Goal: Navigation & Orientation: Find specific page/section

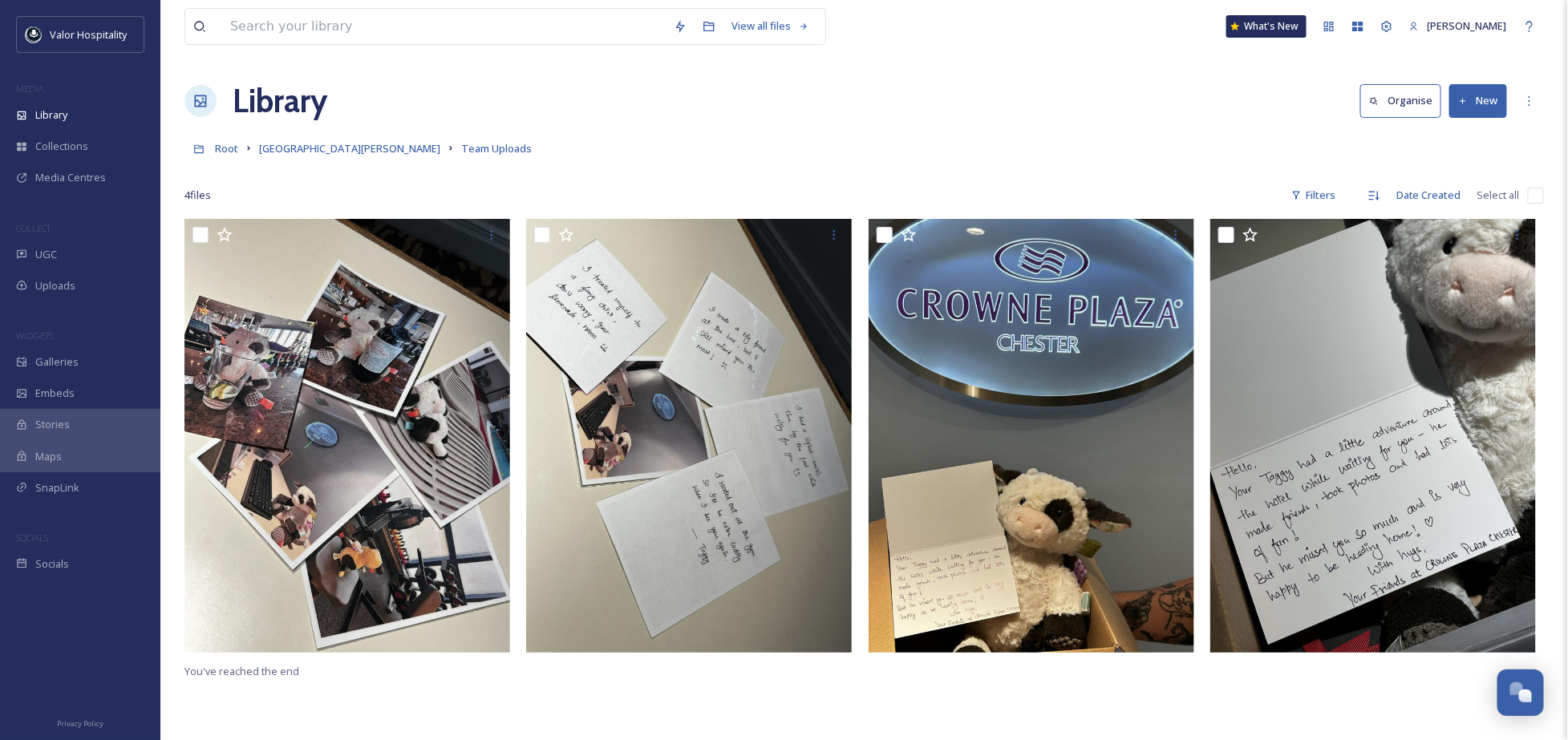
click at [1537, 192] on input "checkbox" at bounding box center [1535, 195] width 16 height 16
checkbox input "true"
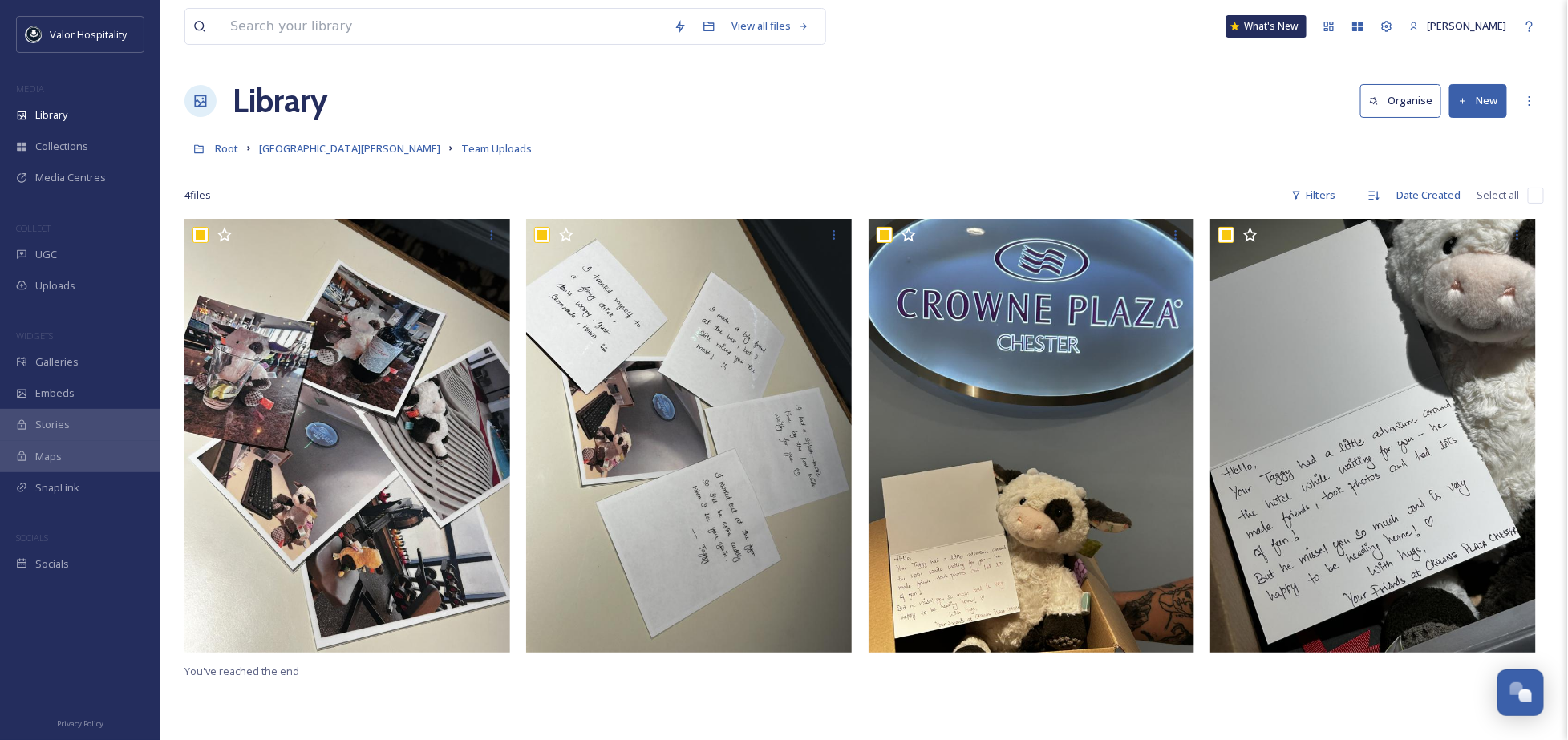
checkbox input "true"
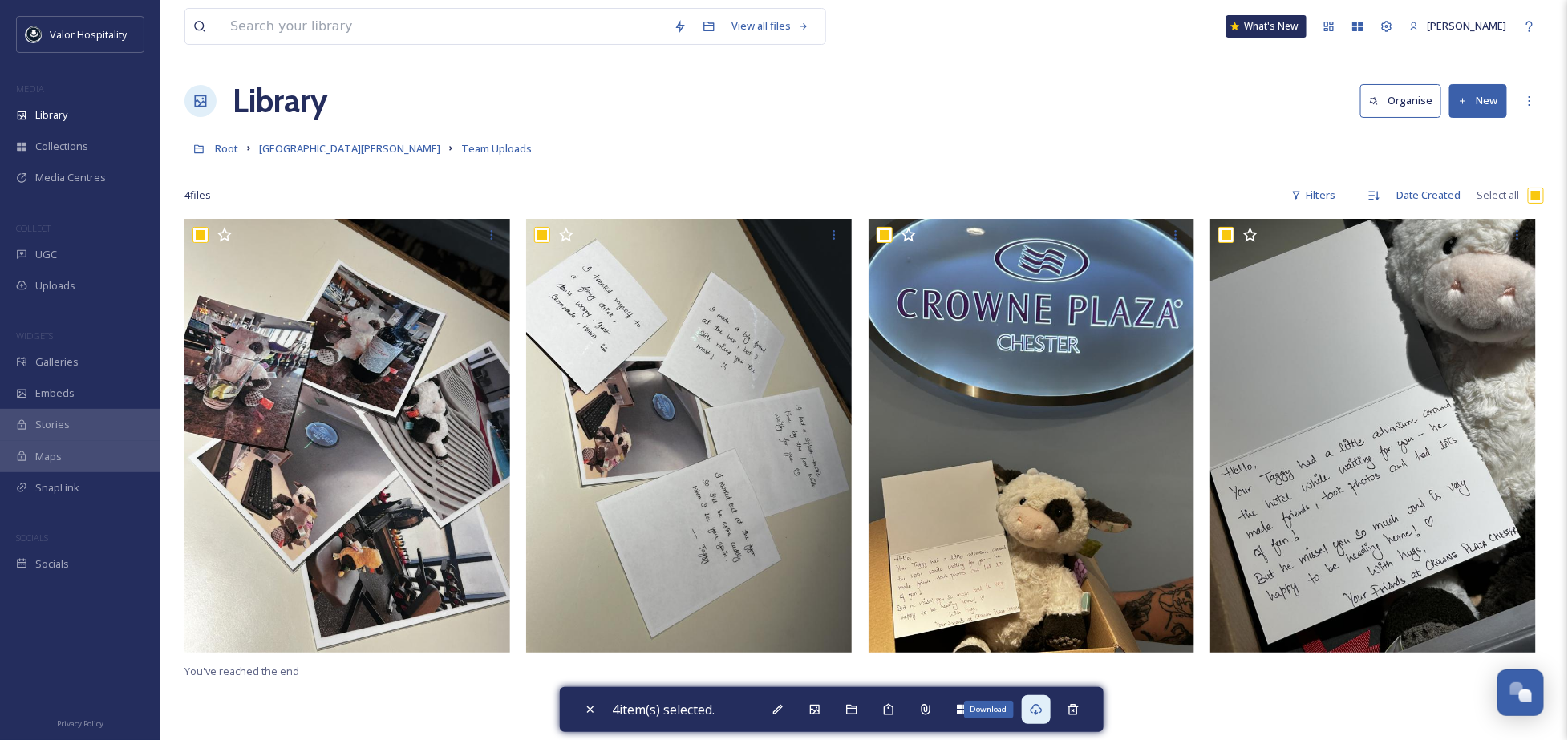
click at [1034, 707] on icon at bounding box center [1035, 709] width 13 height 12
click at [684, 98] on div "Library Organise New" at bounding box center [864, 101] width 1359 height 48
click at [435, 25] on input at bounding box center [443, 27] width 443 height 35
paste input "GF7JWB"
click at [435, 25] on input "GF7JWB" at bounding box center [465, 27] width 488 height 35
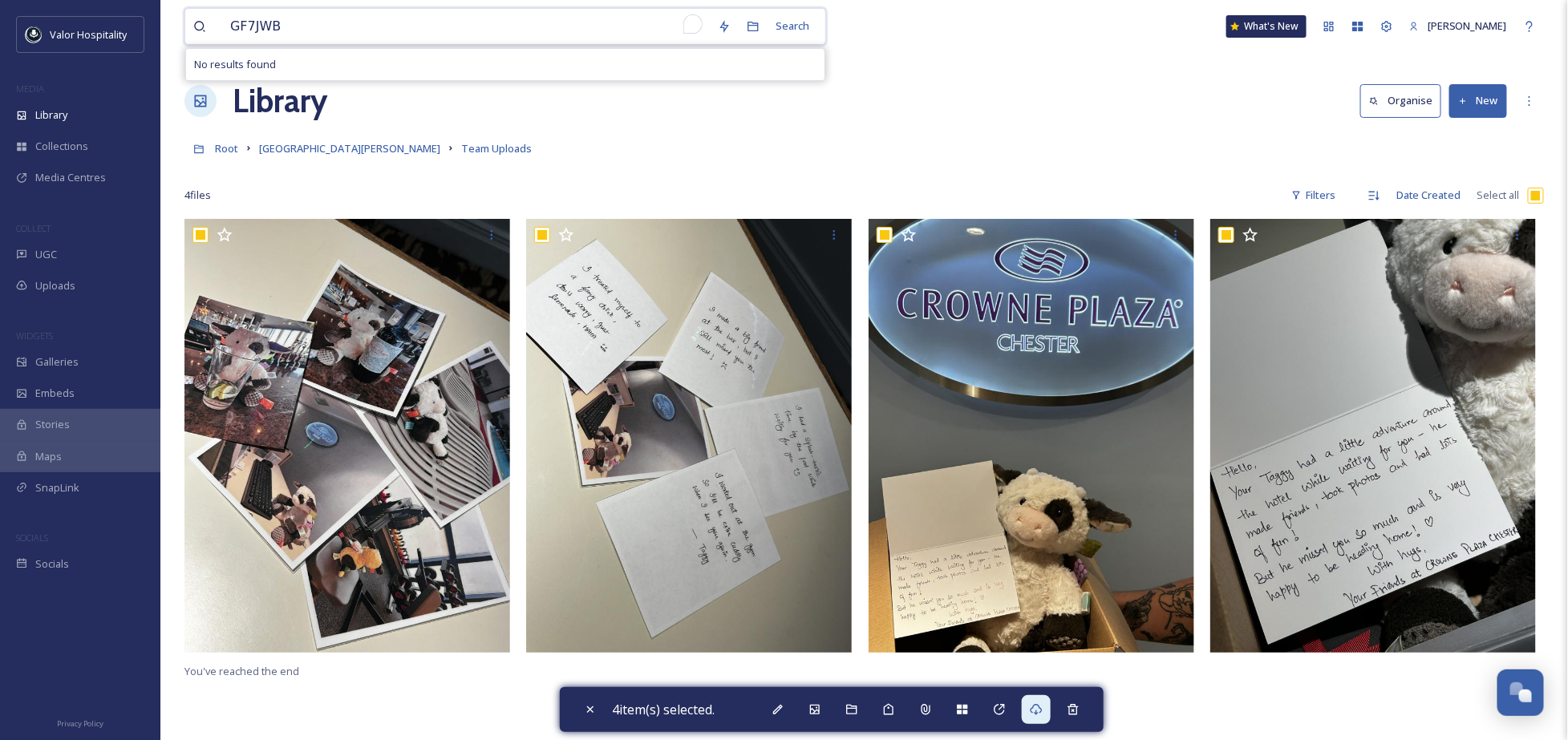
click at [435, 25] on input "GF7JWB" at bounding box center [465, 27] width 488 height 35
type input "GF7JWB"
click at [78, 357] on div "Galleries" at bounding box center [80, 362] width 160 height 32
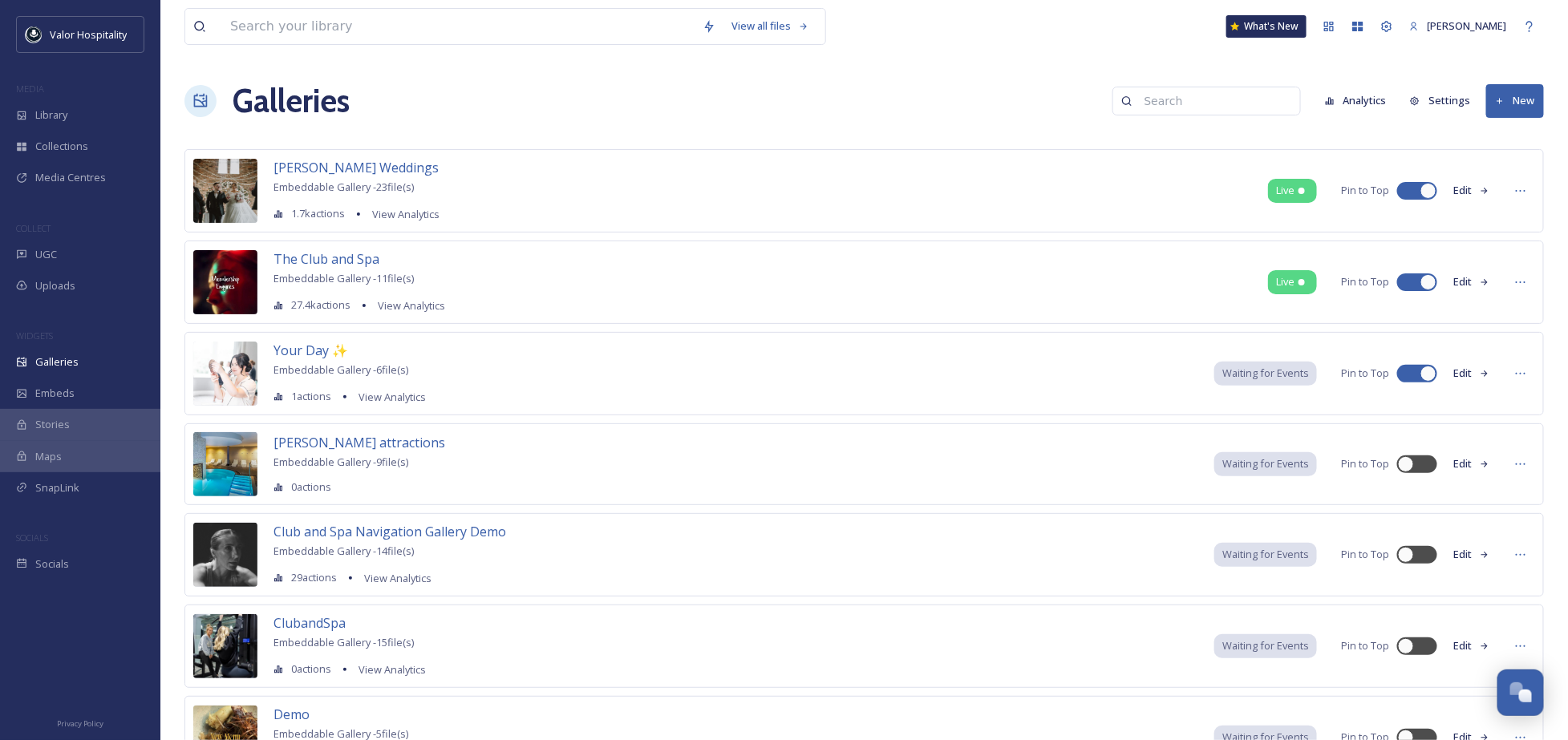
click at [113, 97] on div "MEDIA" at bounding box center [80, 88] width 160 height 21
click at [78, 111] on div "Library" at bounding box center [80, 115] width 160 height 32
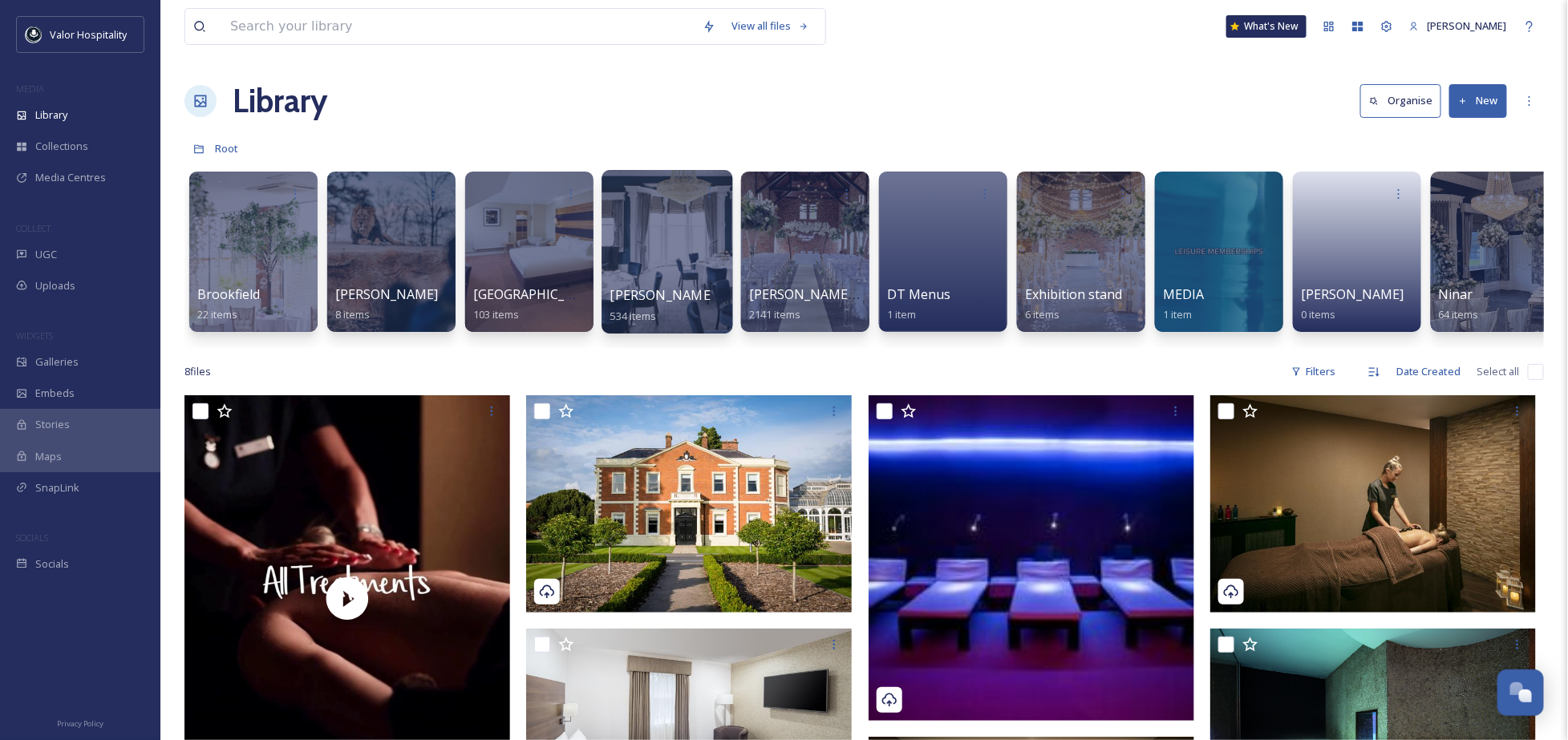
click at [661, 238] on div at bounding box center [666, 252] width 131 height 163
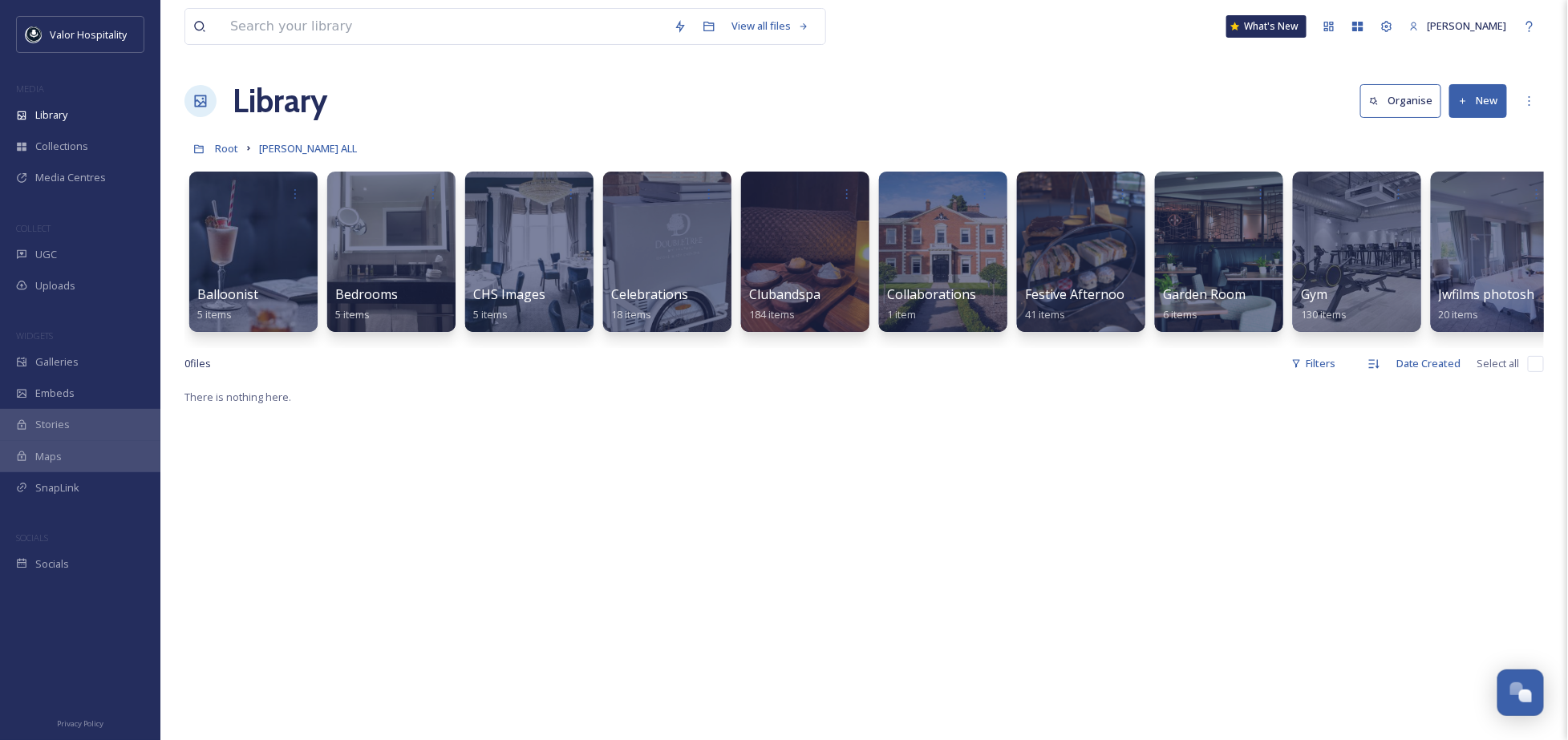
drag, startPoint x: 1106, startPoint y: 348, endPoint x: 1346, endPoint y: 350, distance: 240.0
click at [1346, 348] on div "Balloonist 5 items Bedrooms 5 items CHS Images 5 items Celebrations 18 items Cl…" at bounding box center [864, 255] width 1359 height 184
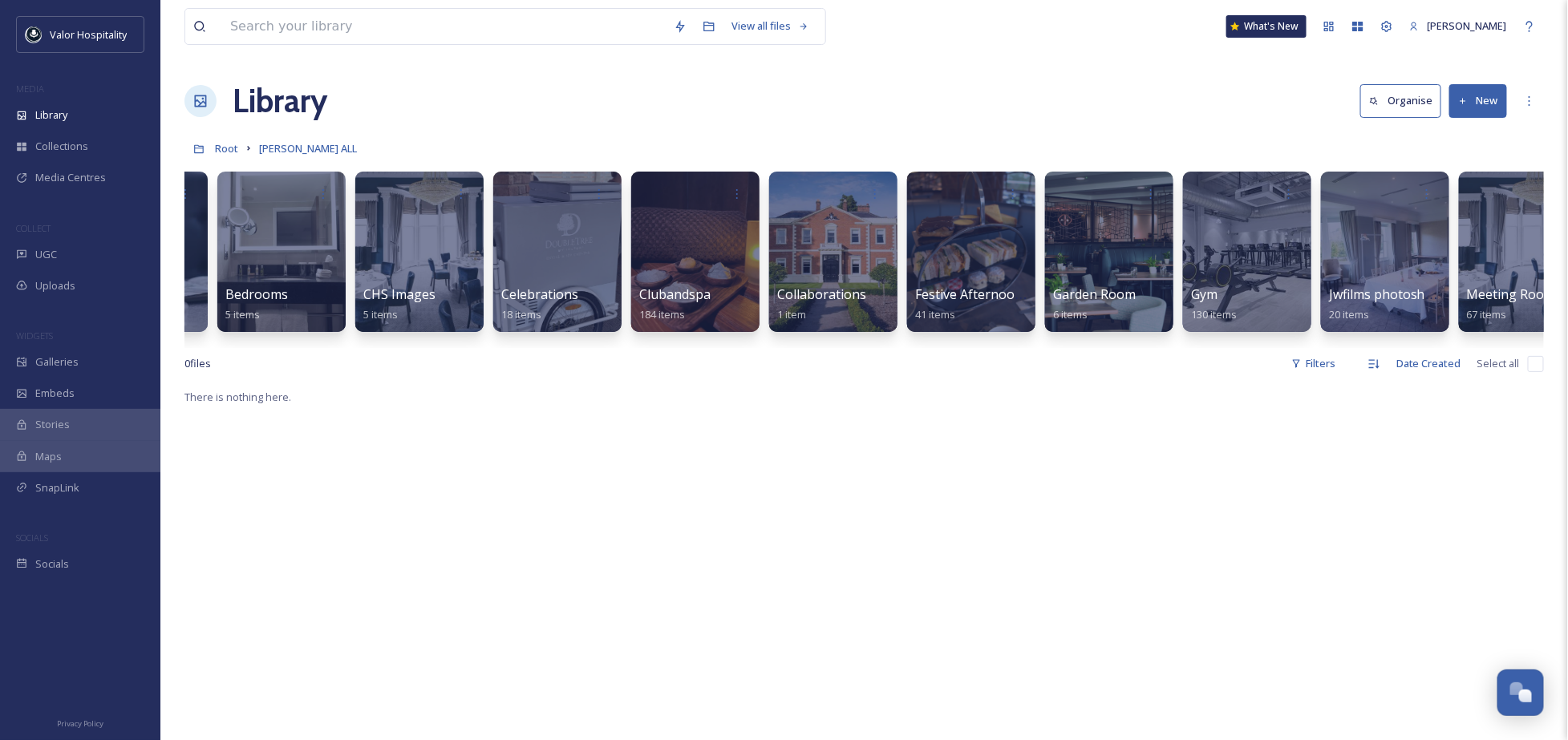
scroll to position [0, 294]
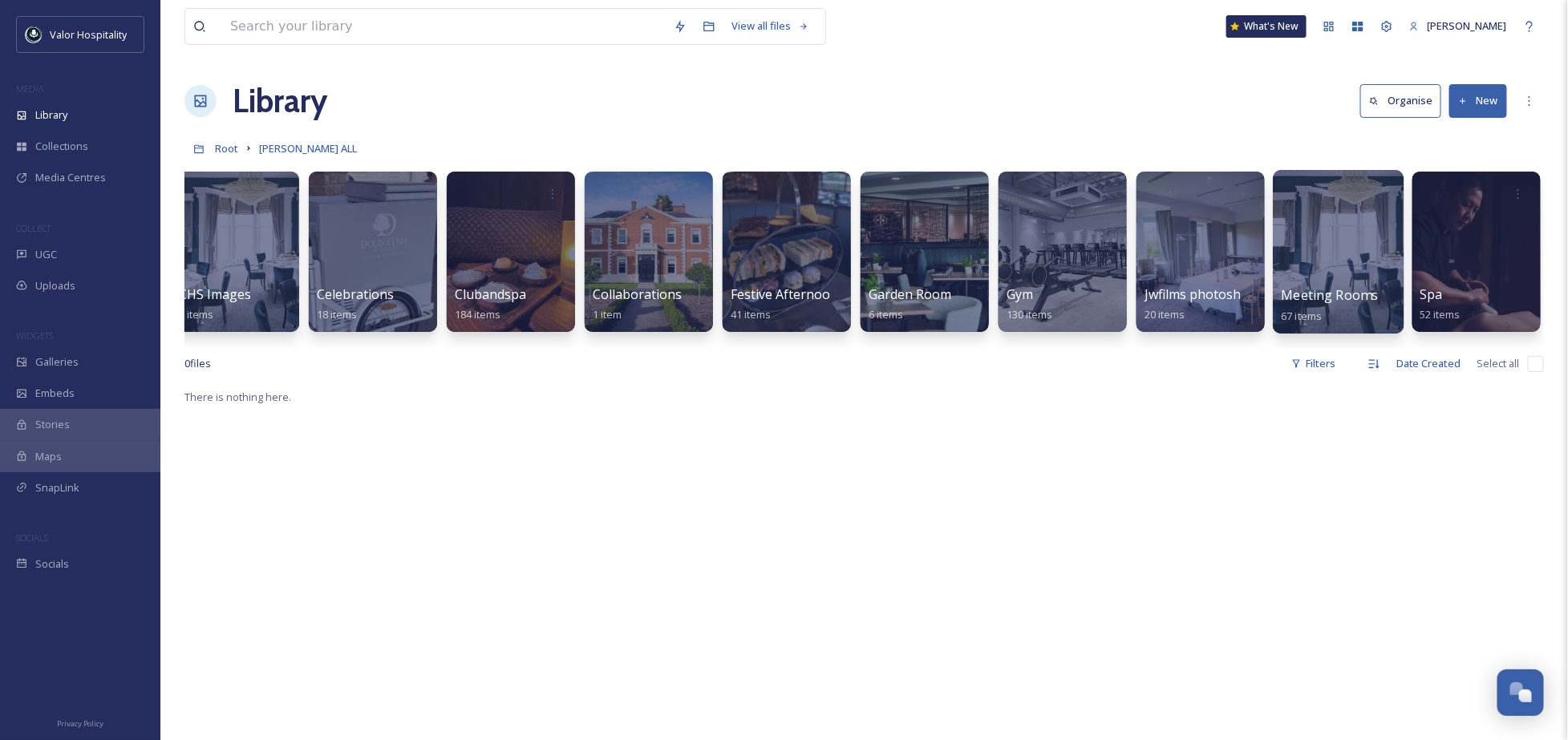
click at [1338, 237] on div at bounding box center [1338, 252] width 131 height 163
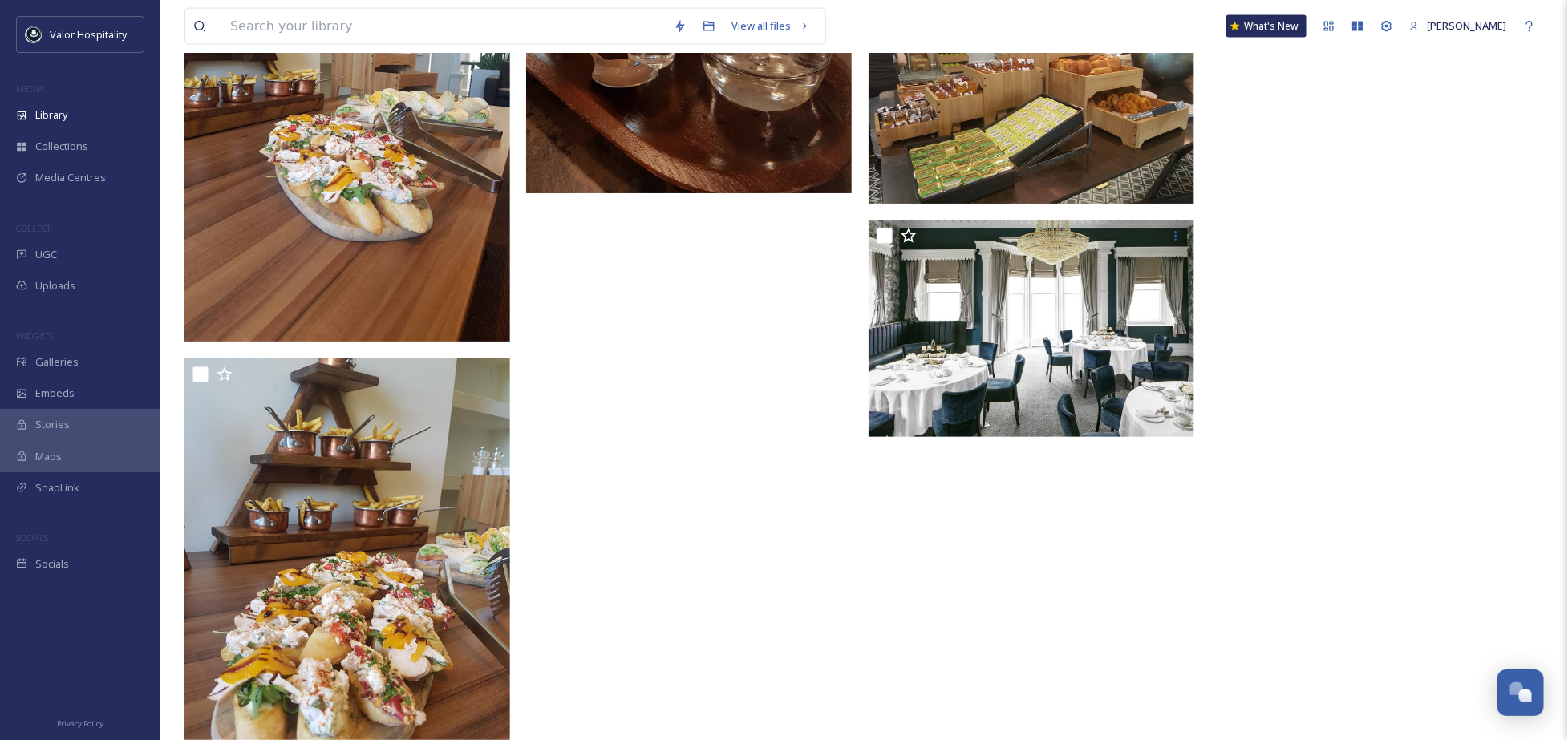
scroll to position [4014, 0]
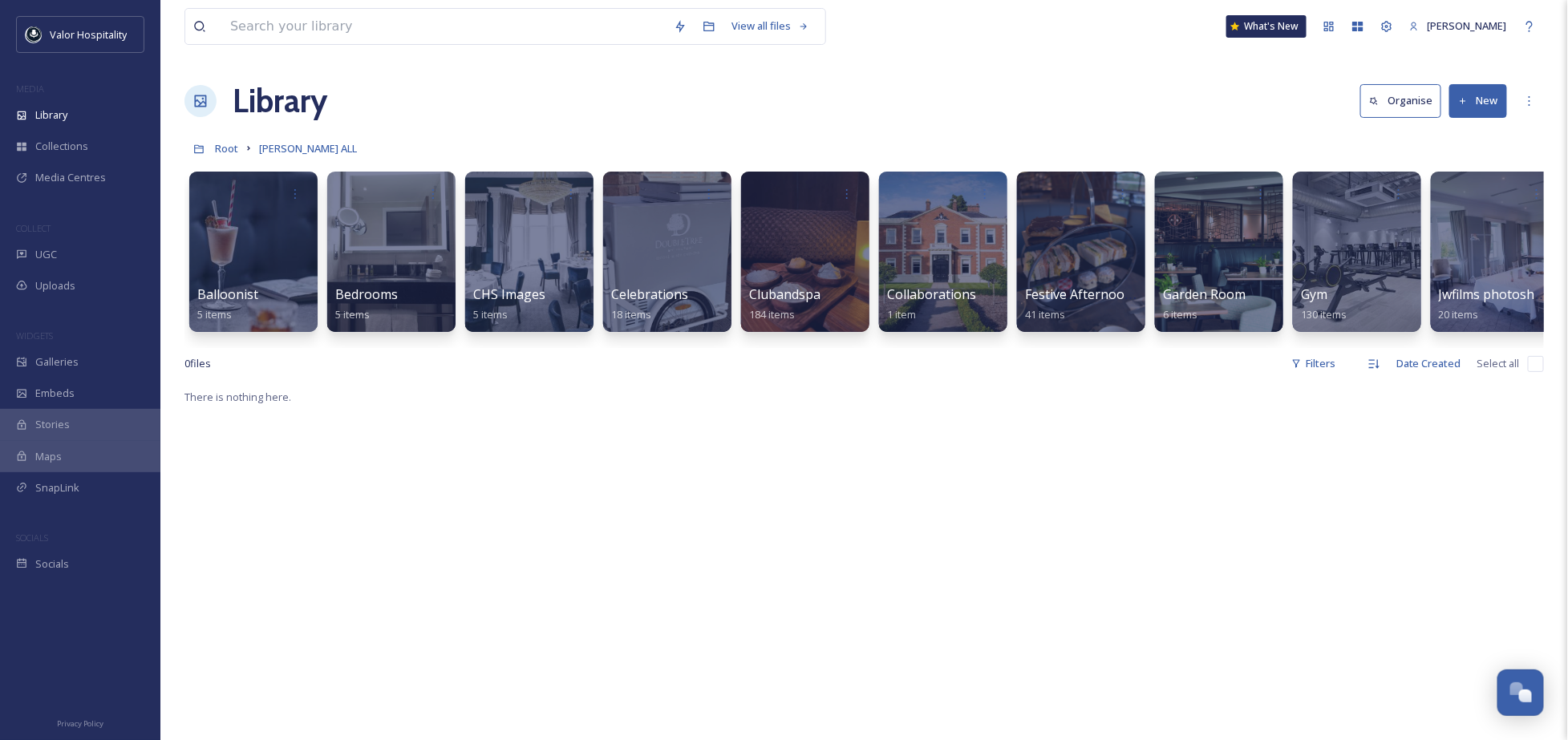
drag, startPoint x: 674, startPoint y: 347, endPoint x: 881, endPoint y: 345, distance: 207.0
click at [881, 345] on div "Balloonist 5 items Bedrooms 5 items CHS Images 5 items Celebrations 18 items Cl…" at bounding box center [864, 255] width 1359 height 184
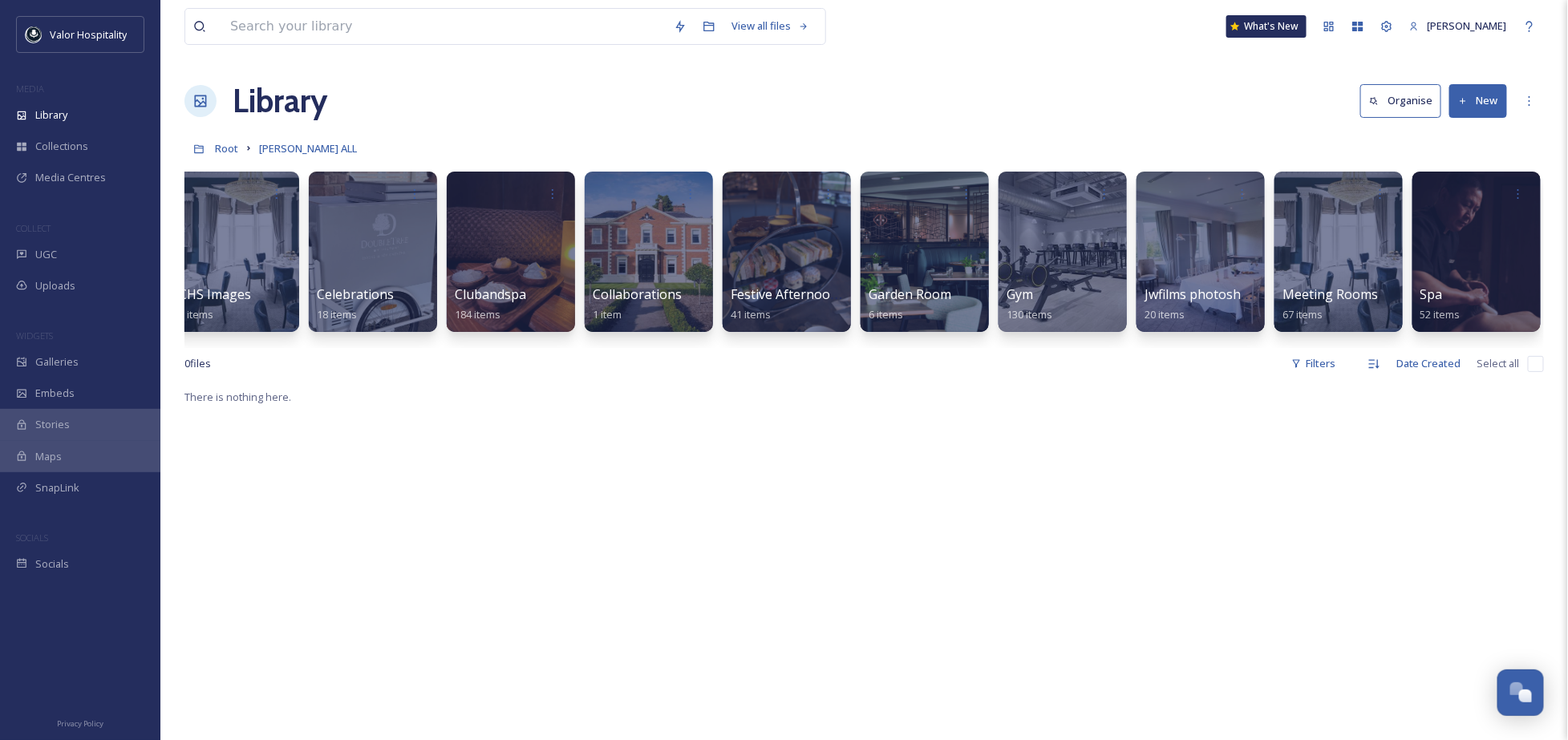
click at [599, 104] on div "Library Organise New" at bounding box center [864, 101] width 1359 height 48
click at [40, 121] on span "Library" at bounding box center [51, 115] width 32 height 15
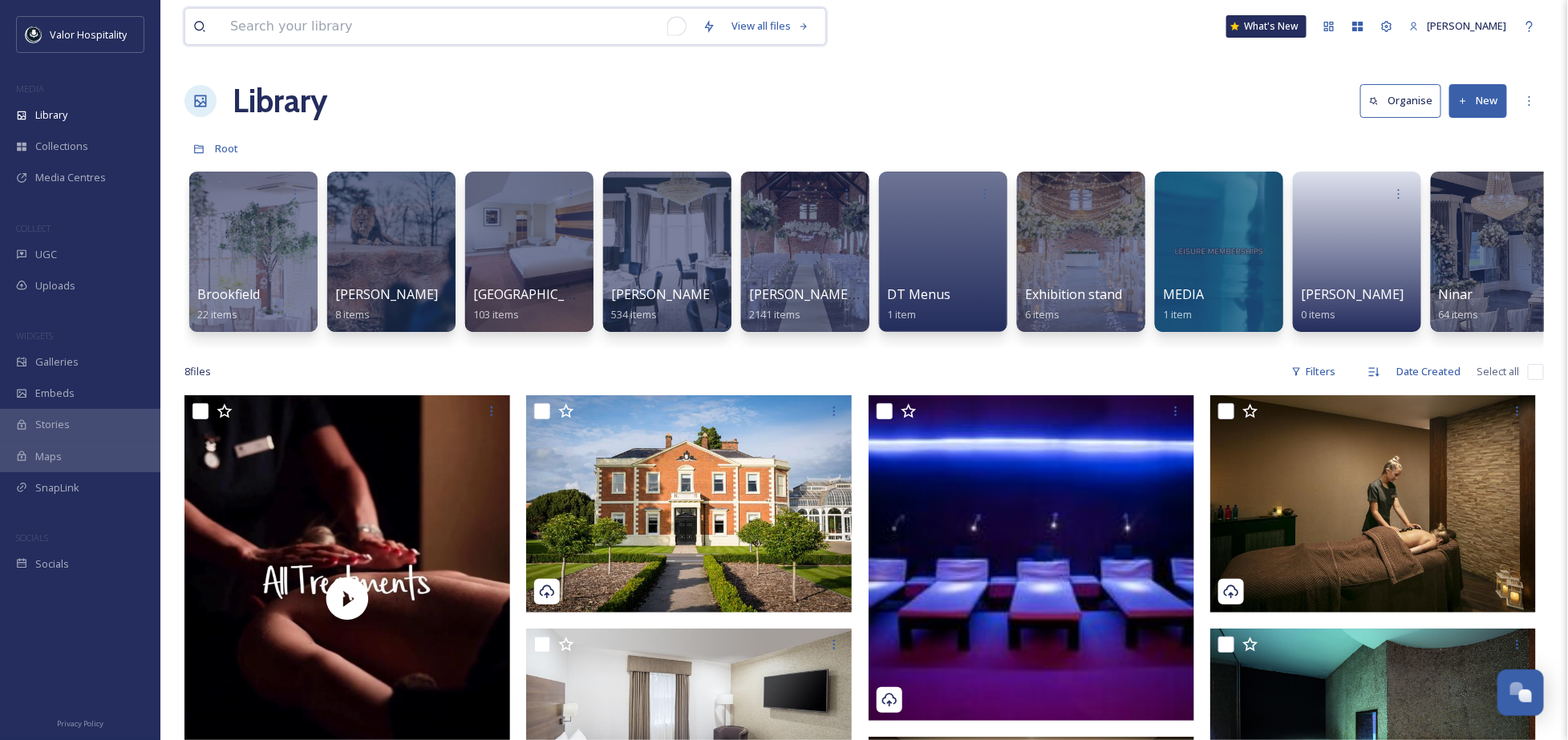
click at [305, 26] on input "To enrich screen reader interactions, please activate Accessibility in Grammarl…" at bounding box center [458, 27] width 473 height 35
paste input "GF7JWB"
click at [305, 26] on input "GF7JWB" at bounding box center [479, 27] width 516 height 35
type input "snow"
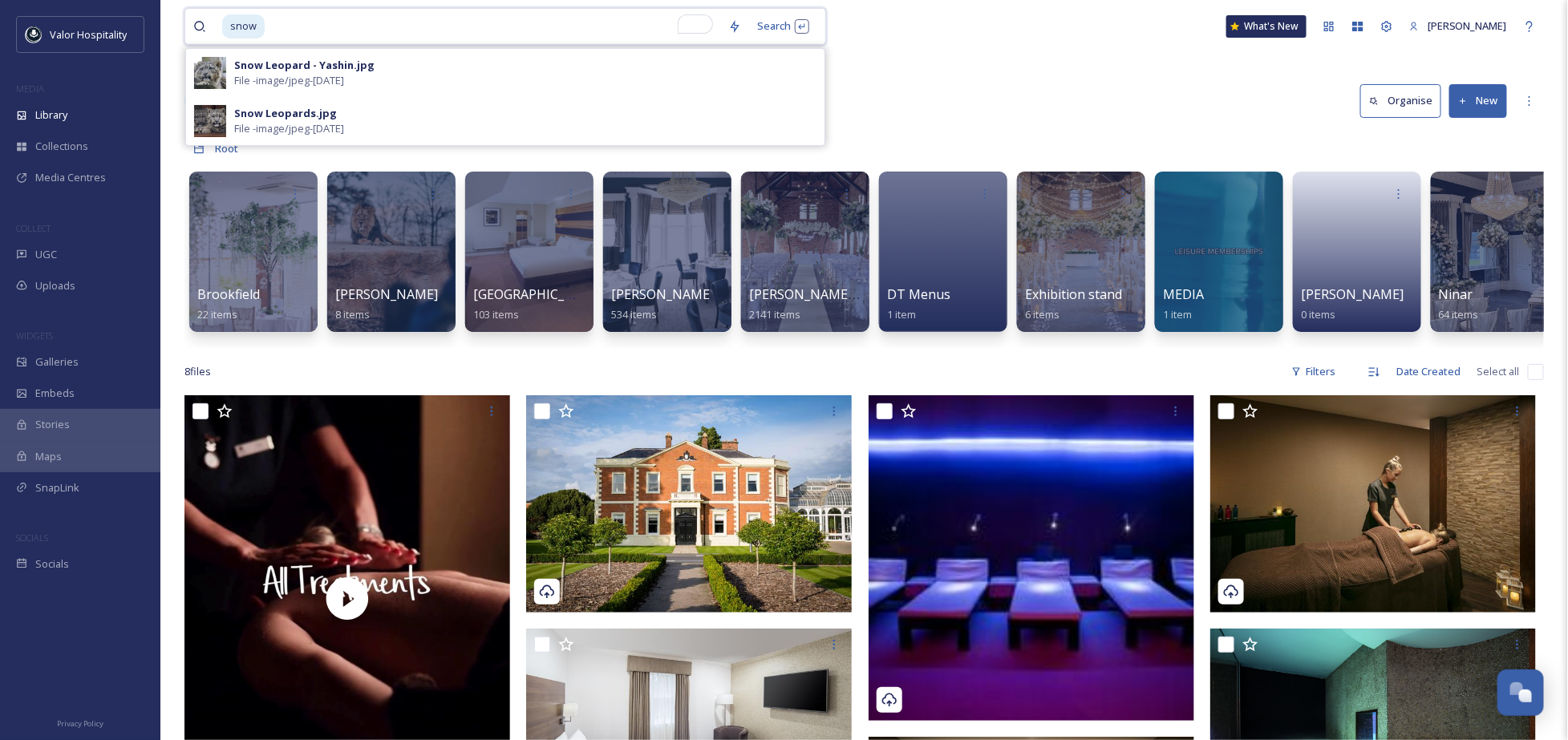
click at [259, 19] on span "snow" at bounding box center [243, 26] width 43 height 23
click at [382, 13] on input "To enrich screen reader interactions, please activate Accessibility in Grammarl…" at bounding box center [480, 27] width 480 height 35
paste input "GF7JWB"
click at [381, 14] on input "GF7JWB" at bounding box center [489, 27] width 498 height 35
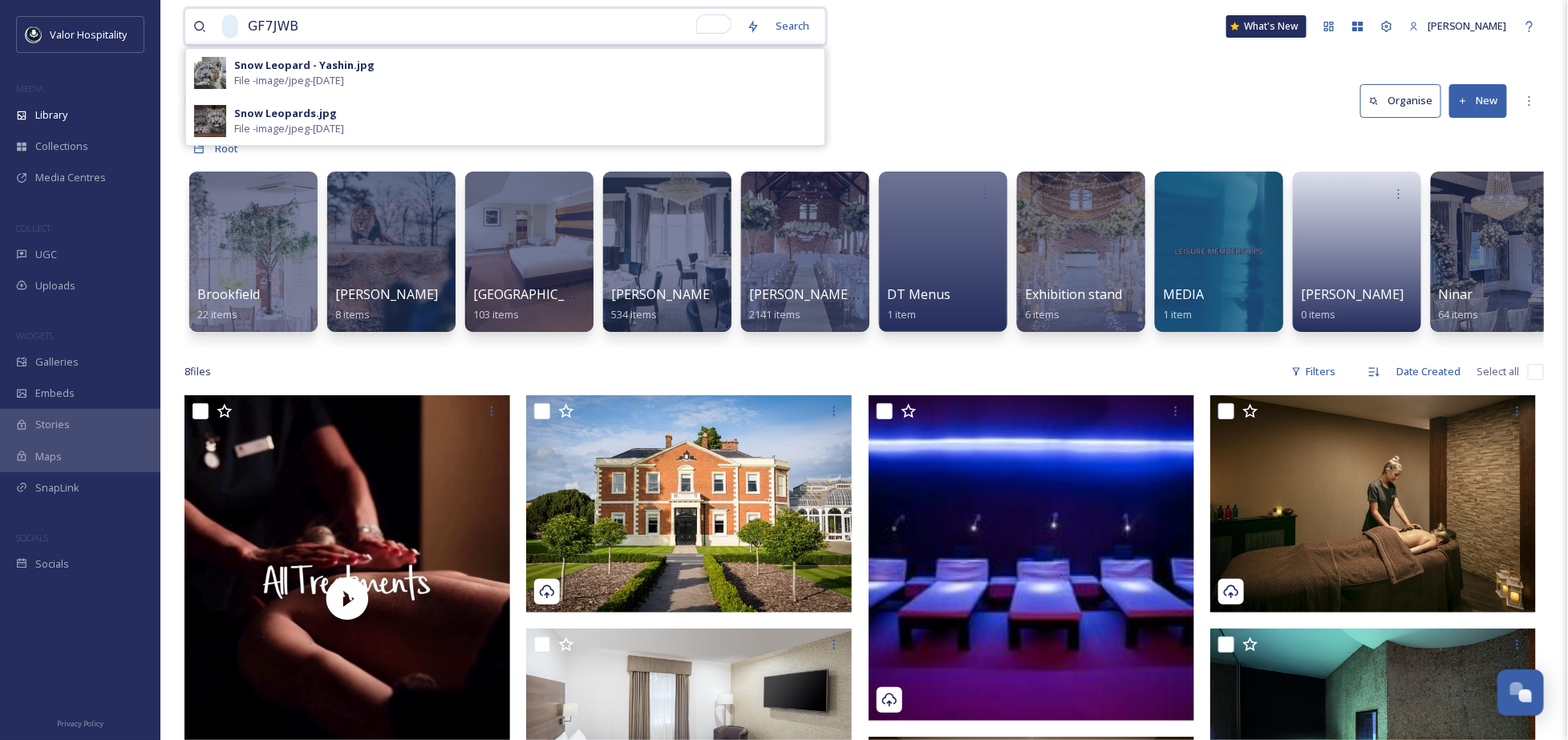
click at [382, 15] on input "GF7JWB" at bounding box center [489, 27] width 498 height 35
type input "GF7JWB"
click at [46, 106] on div "Library" at bounding box center [80, 115] width 160 height 32
click at [326, 11] on input "GF7JWB" at bounding box center [489, 27] width 498 height 35
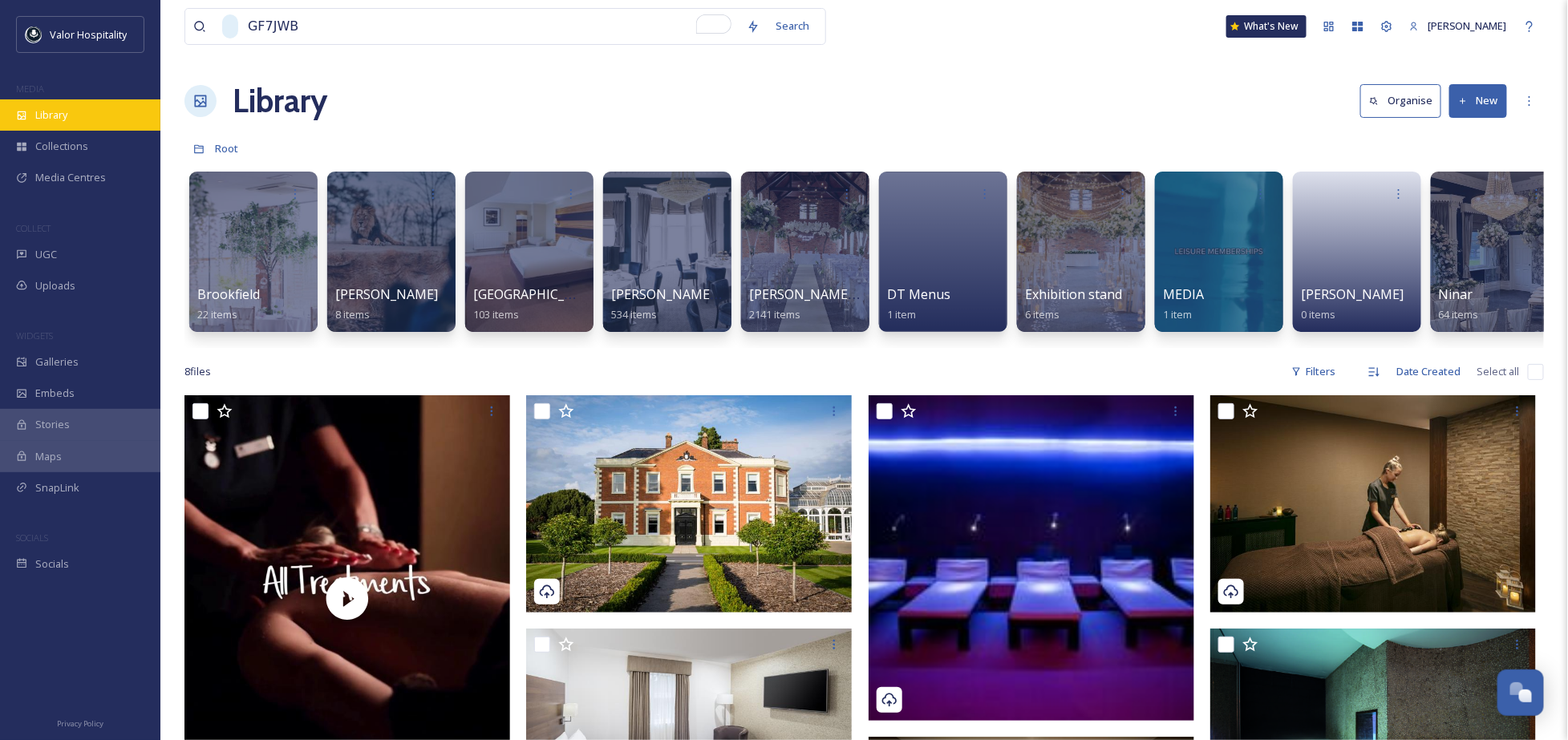
click at [53, 115] on span "Library" at bounding box center [51, 115] width 32 height 15
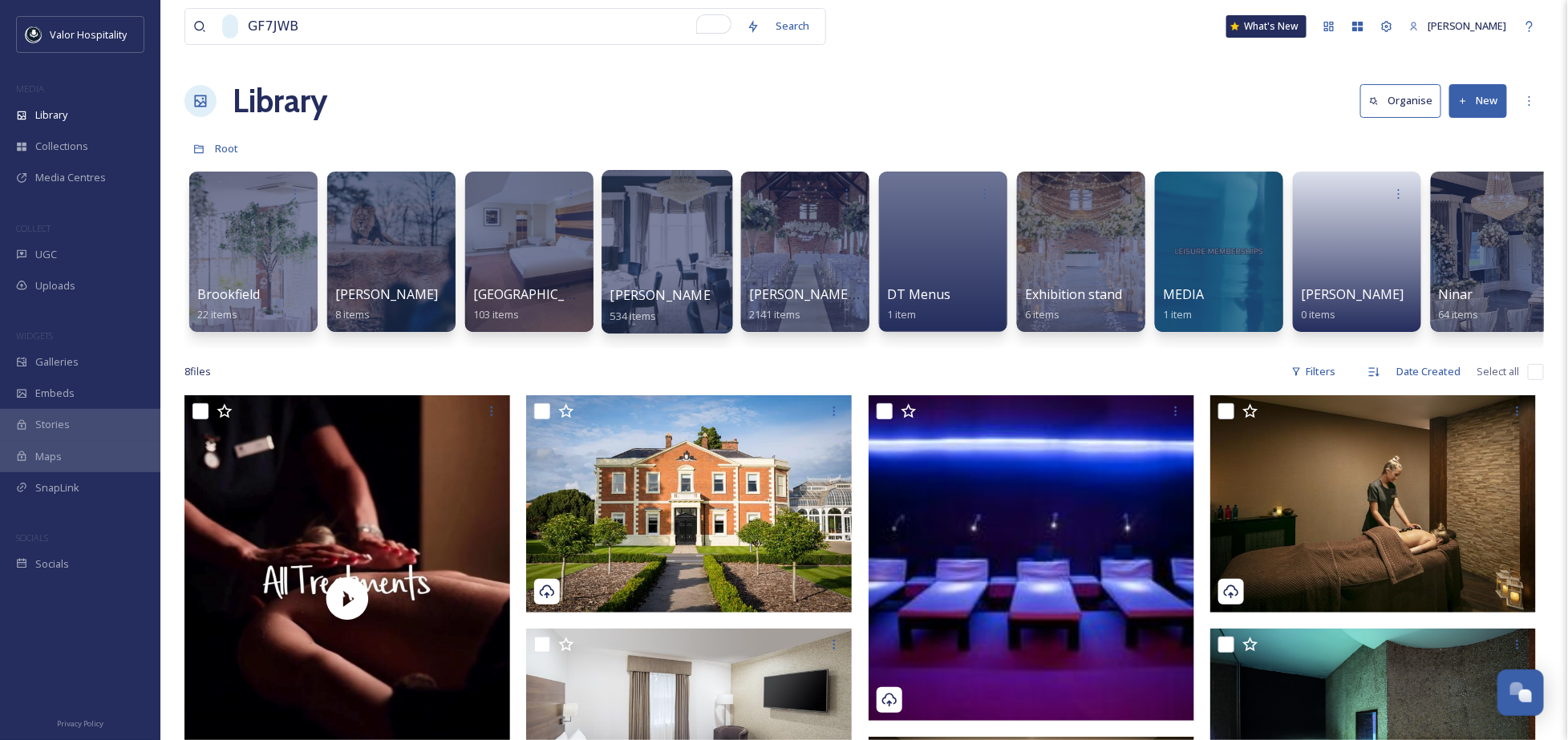
click at [659, 263] on div at bounding box center [666, 252] width 131 height 163
